Goal: Transaction & Acquisition: Purchase product/service

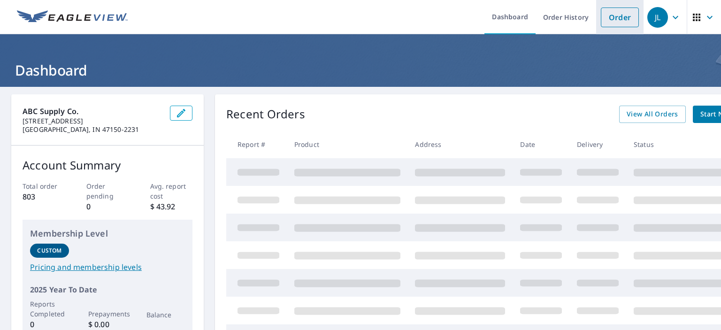
click at [610, 24] on link "Order" at bounding box center [620, 18] width 38 height 20
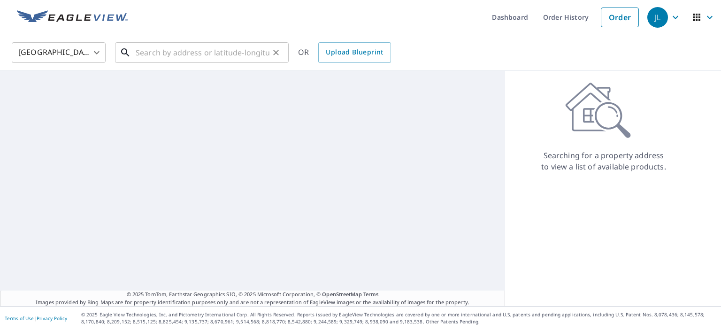
click at [220, 51] on input "text" at bounding box center [203, 52] width 134 height 26
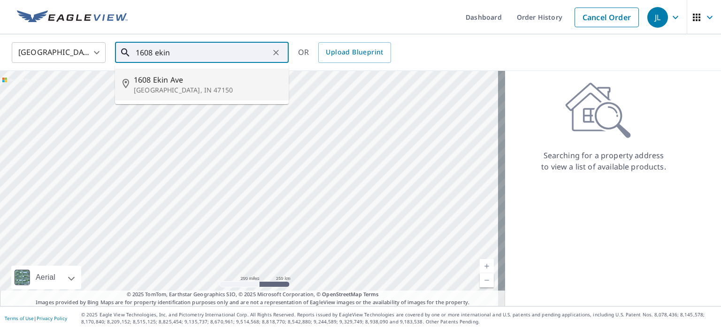
click at [202, 77] on span "1608 Ekin Ave" at bounding box center [207, 79] width 147 height 11
type input "[STREET_ADDRESS]"
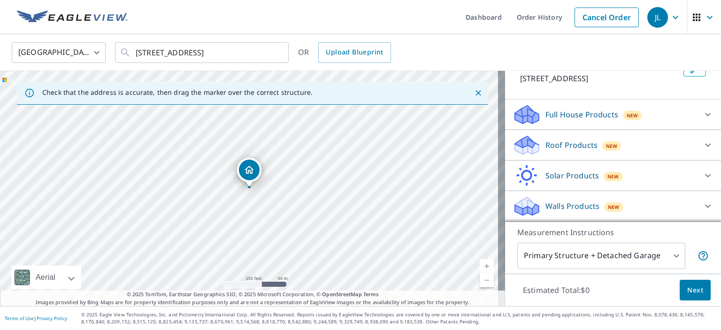
scroll to position [68, 0]
click at [584, 142] on p "Roof Products" at bounding box center [572, 145] width 52 height 11
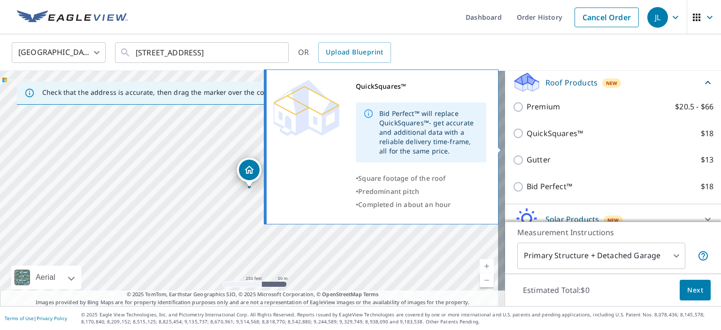
scroll to position [115, 0]
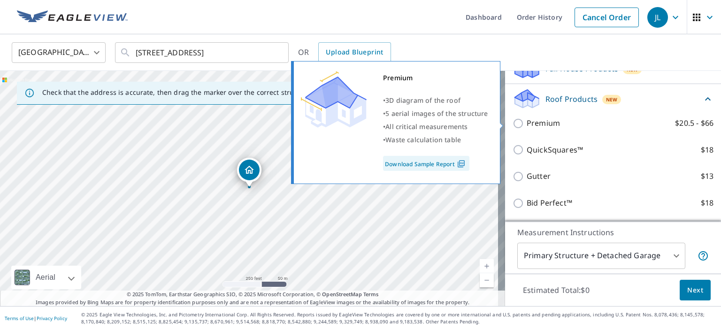
click at [513, 119] on input "Premium $20.5 - $66" at bounding box center [520, 123] width 14 height 11
checkbox input "true"
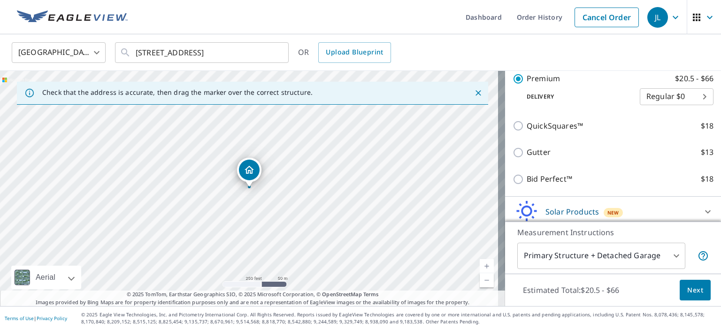
scroll to position [208, 0]
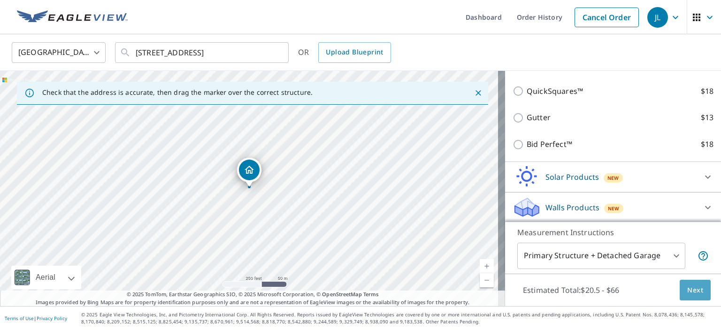
click at [689, 291] on span "Next" at bounding box center [695, 291] width 16 height 12
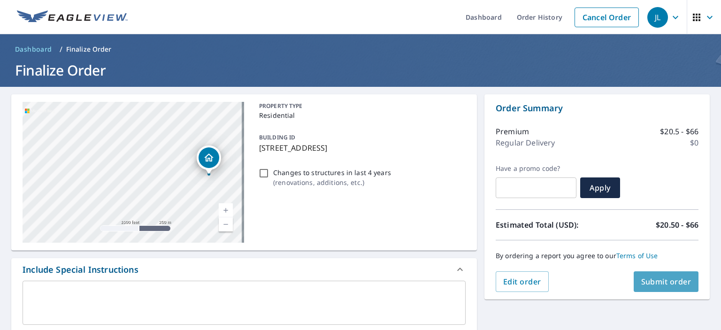
click at [641, 277] on span "Submit order" at bounding box center [666, 282] width 50 height 10
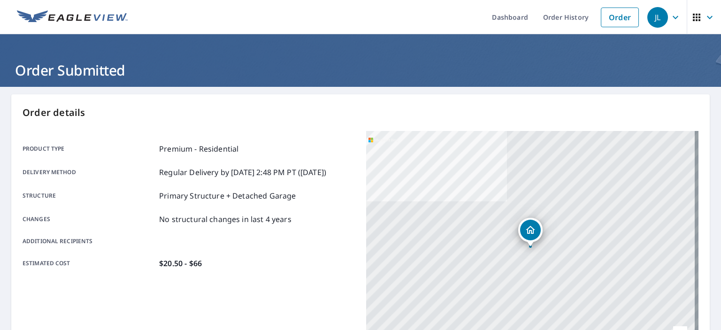
click at [524, 119] on p "Order details" at bounding box center [361, 113] width 676 height 14
